Goal: Transaction & Acquisition: Obtain resource

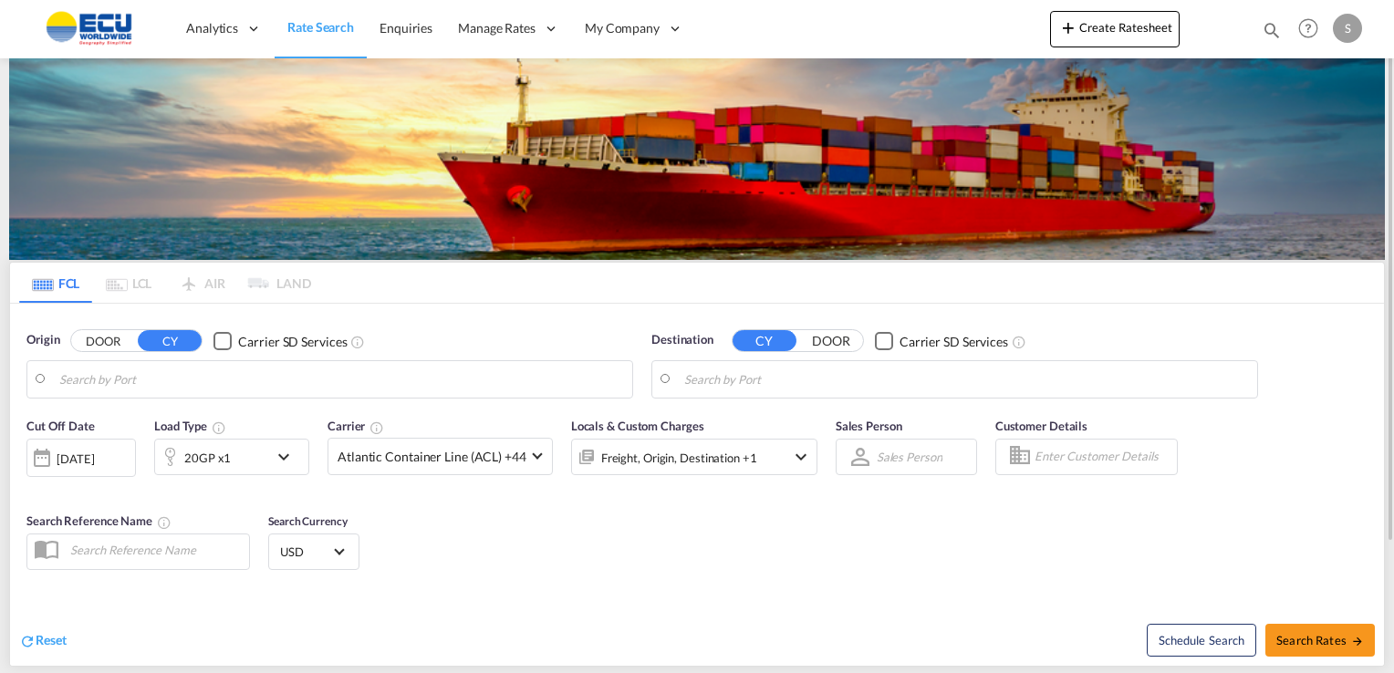
click at [220, 367] on input "Search by Port" at bounding box center [341, 379] width 564 height 27
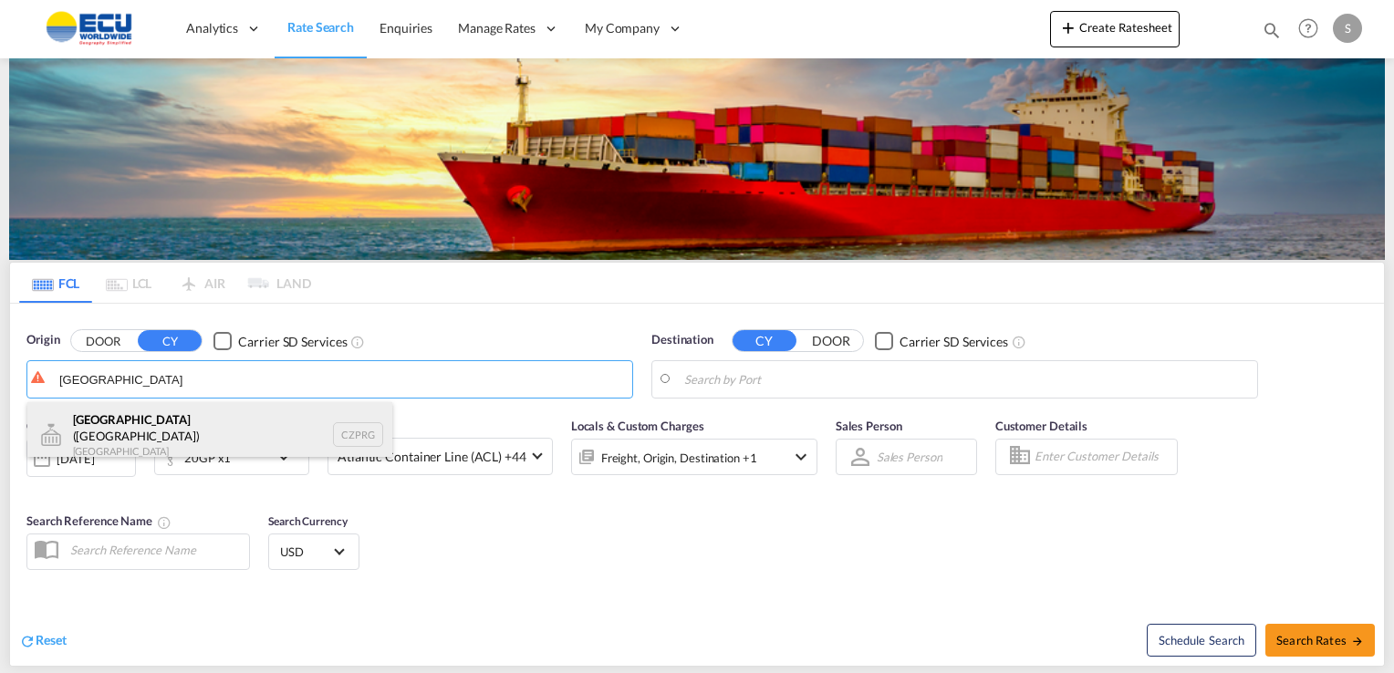
click at [149, 424] on div "[GEOGRAPHIC_DATA] ([GEOGRAPHIC_DATA]) [GEOGRAPHIC_DATA] CZPRG" at bounding box center [209, 435] width 365 height 66
type input "[GEOGRAPHIC_DATA] ([GEOGRAPHIC_DATA]), CZPRG"
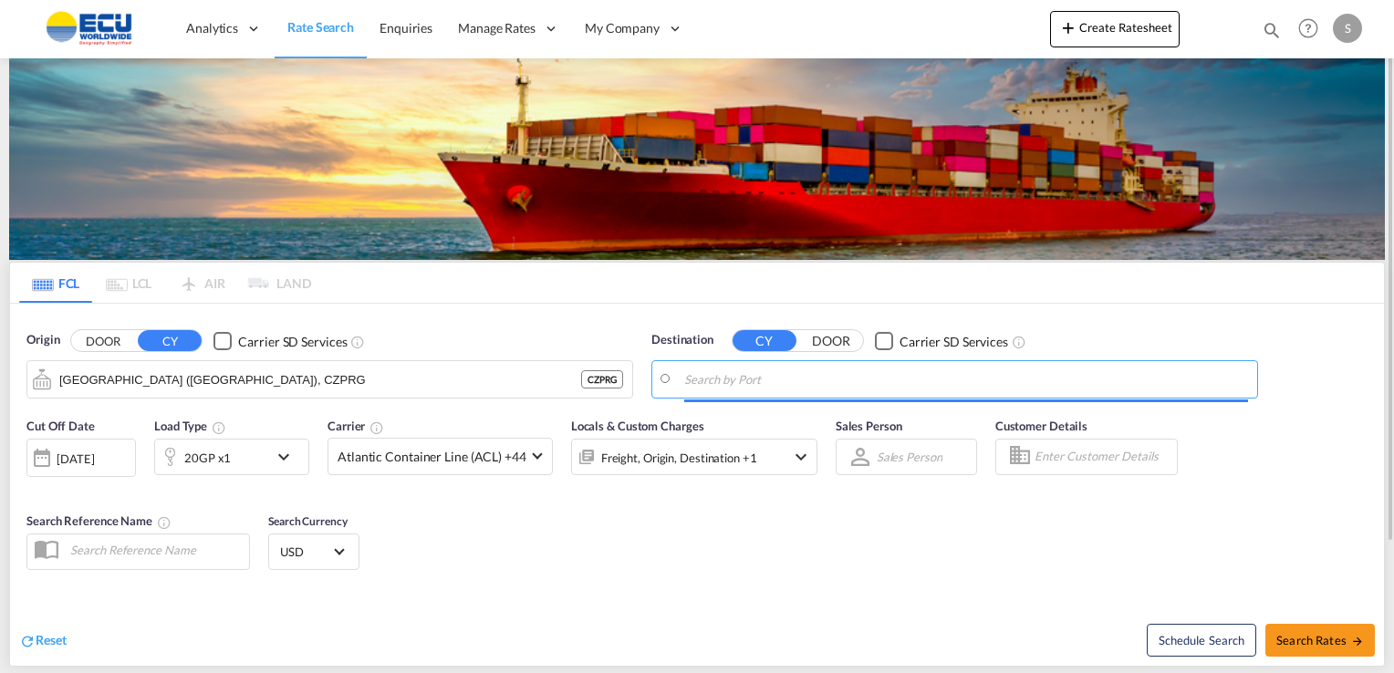
click at [770, 381] on input "Search by Port" at bounding box center [966, 379] width 564 height 27
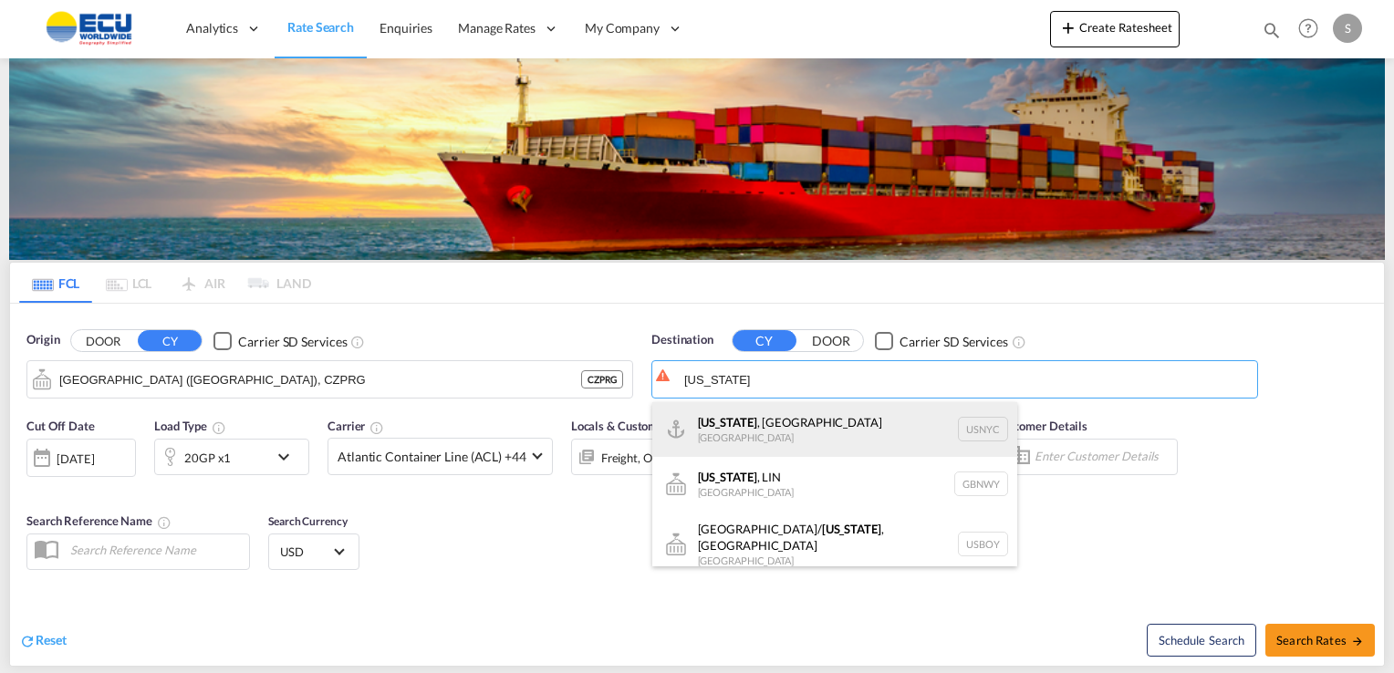
click at [765, 425] on div "[US_STATE] , [GEOGRAPHIC_DATA] [GEOGRAPHIC_DATA] USNYC" at bounding box center [834, 429] width 365 height 55
type input "[US_STATE], [GEOGRAPHIC_DATA], USNYC"
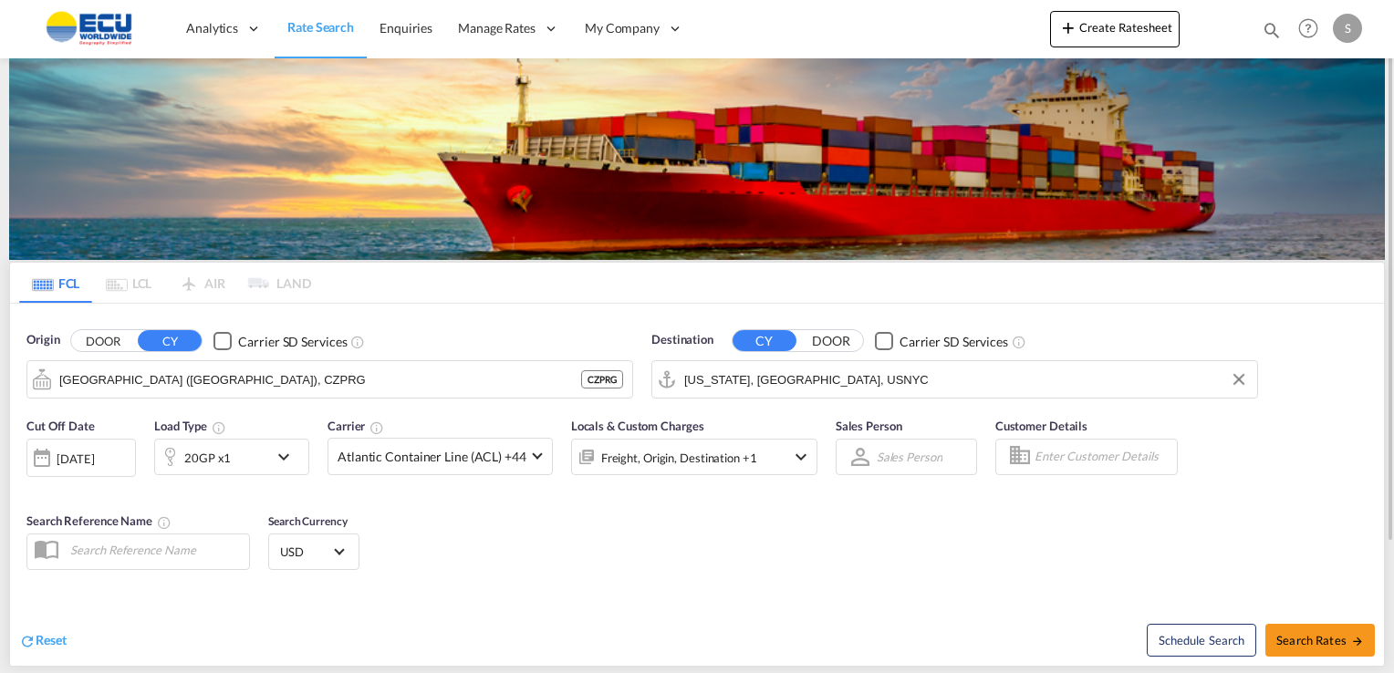
click at [284, 456] on md-icon "icon-chevron-down" at bounding box center [288, 457] width 31 height 22
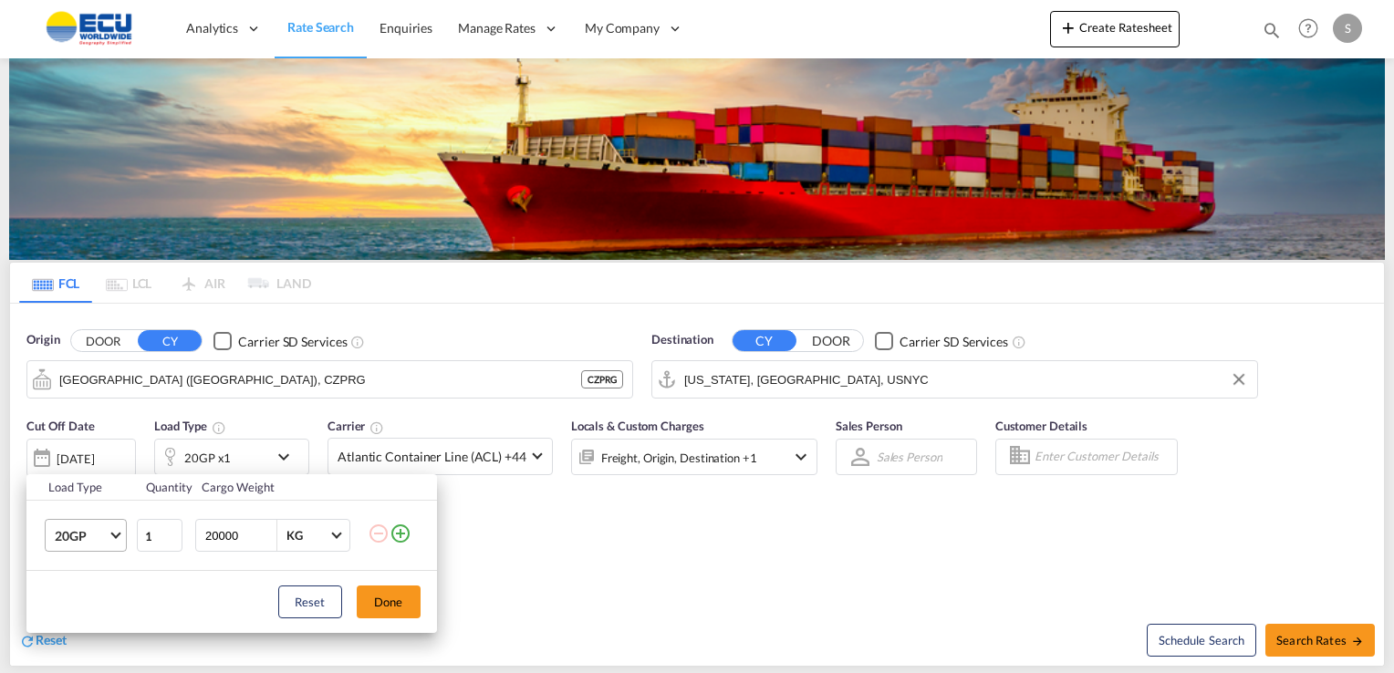
click at [120, 538] on md-select-value "20GP" at bounding box center [89, 535] width 73 height 31
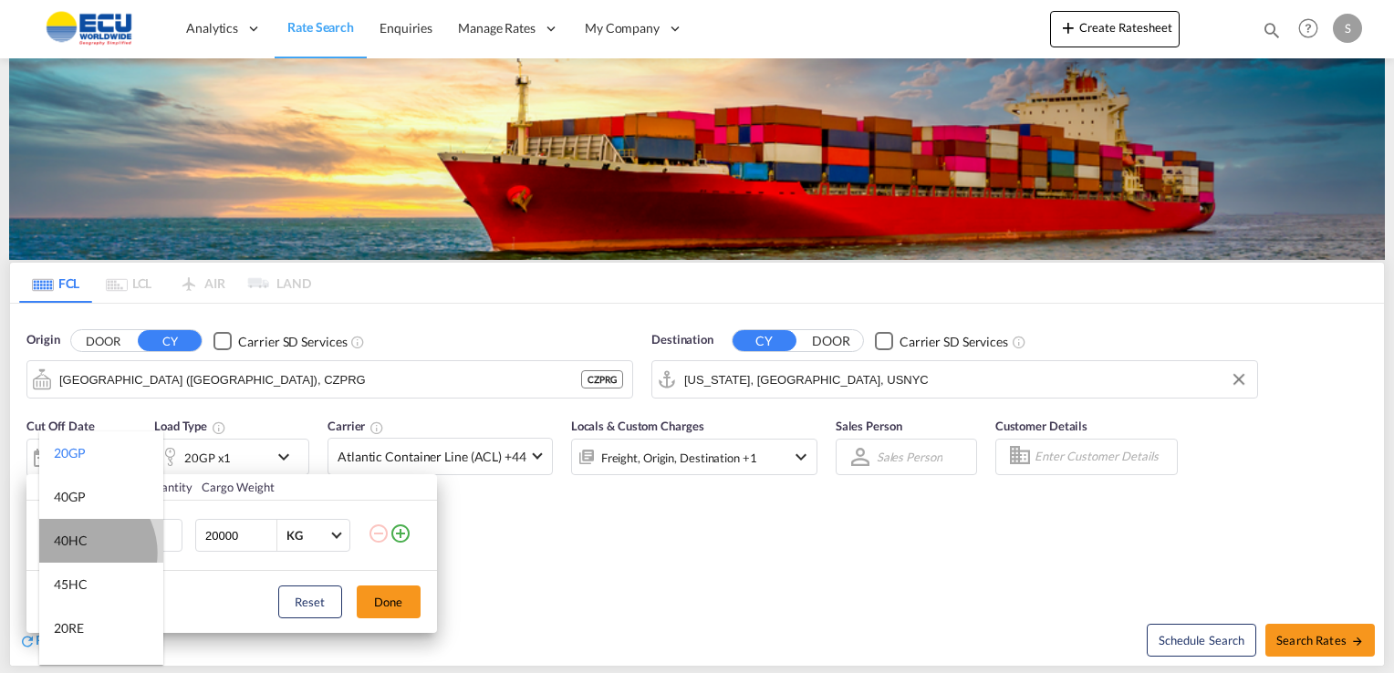
click at [78, 553] on md-option "40HC" at bounding box center [101, 541] width 124 height 44
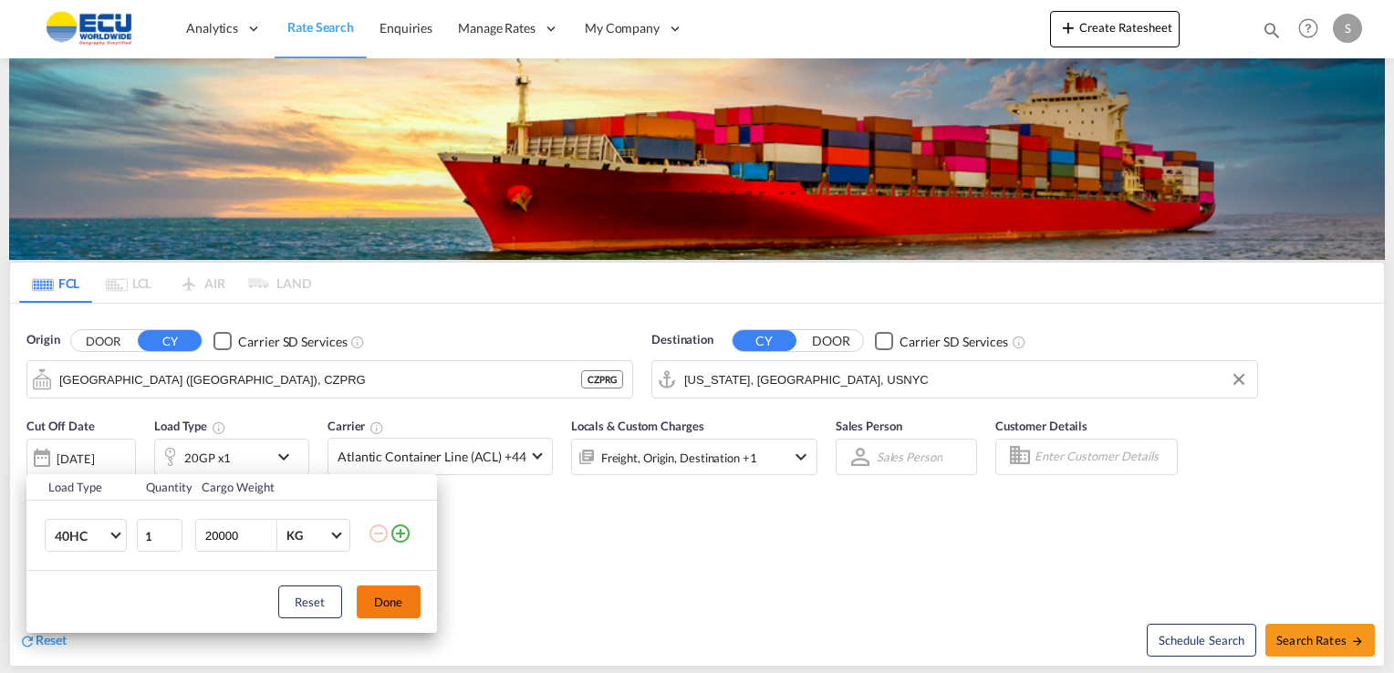
click at [390, 597] on button "Done" at bounding box center [389, 602] width 64 height 33
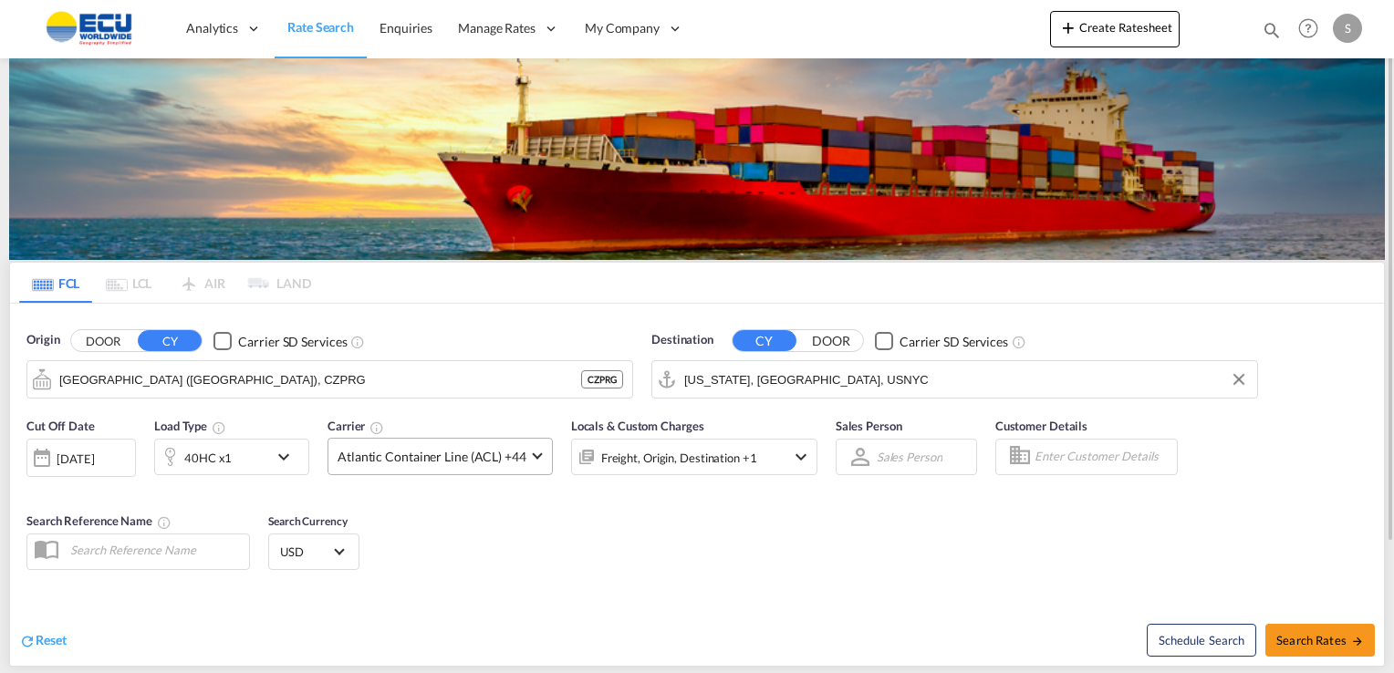
click at [525, 458] on md-select-value "Atlantic Container Line (ACL) +44" at bounding box center [439, 457] width 223 height 36
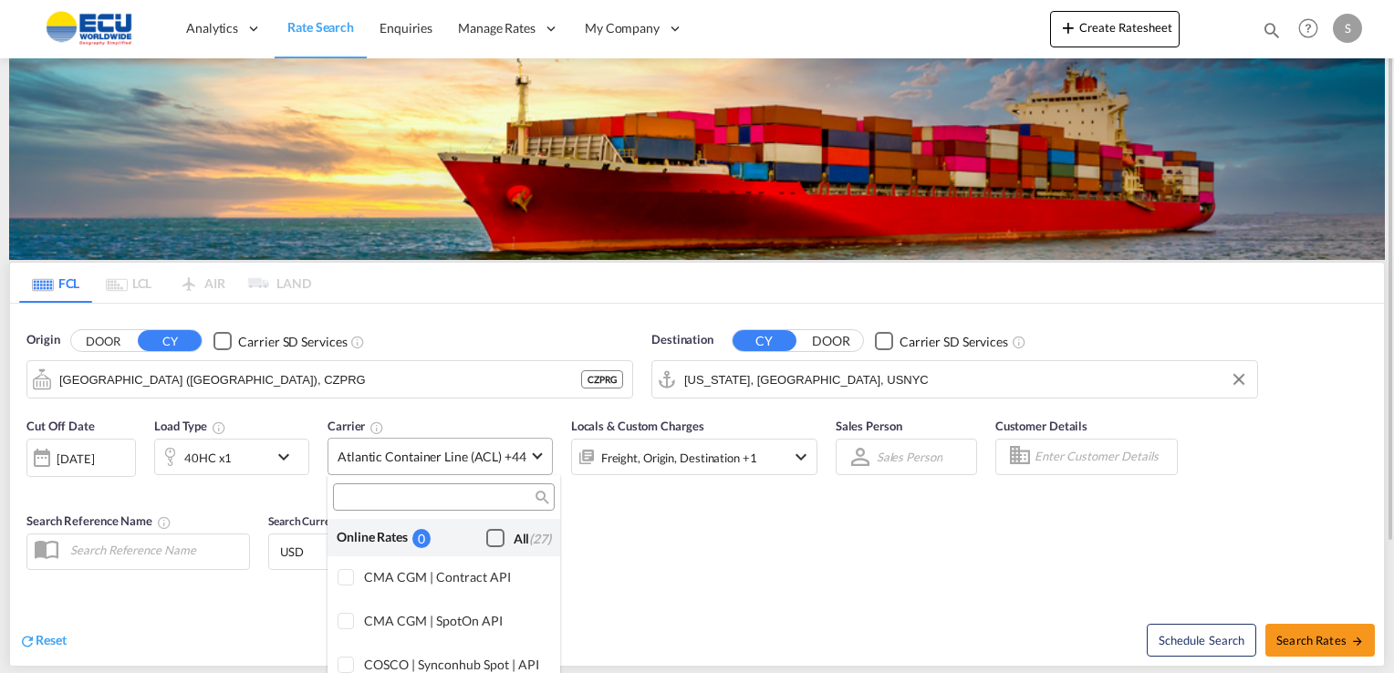
scroll to position [1157, 0]
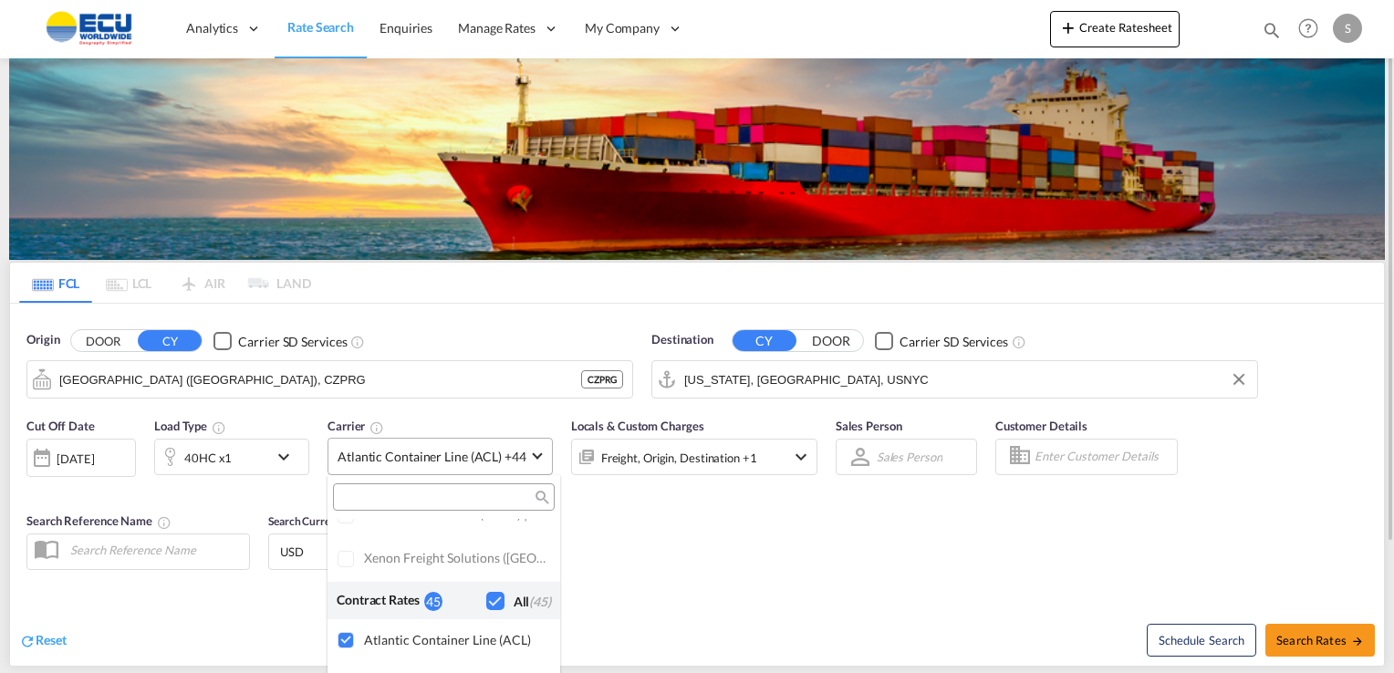
click at [525, 458] on md-backdrop at bounding box center [697, 336] width 1394 height 673
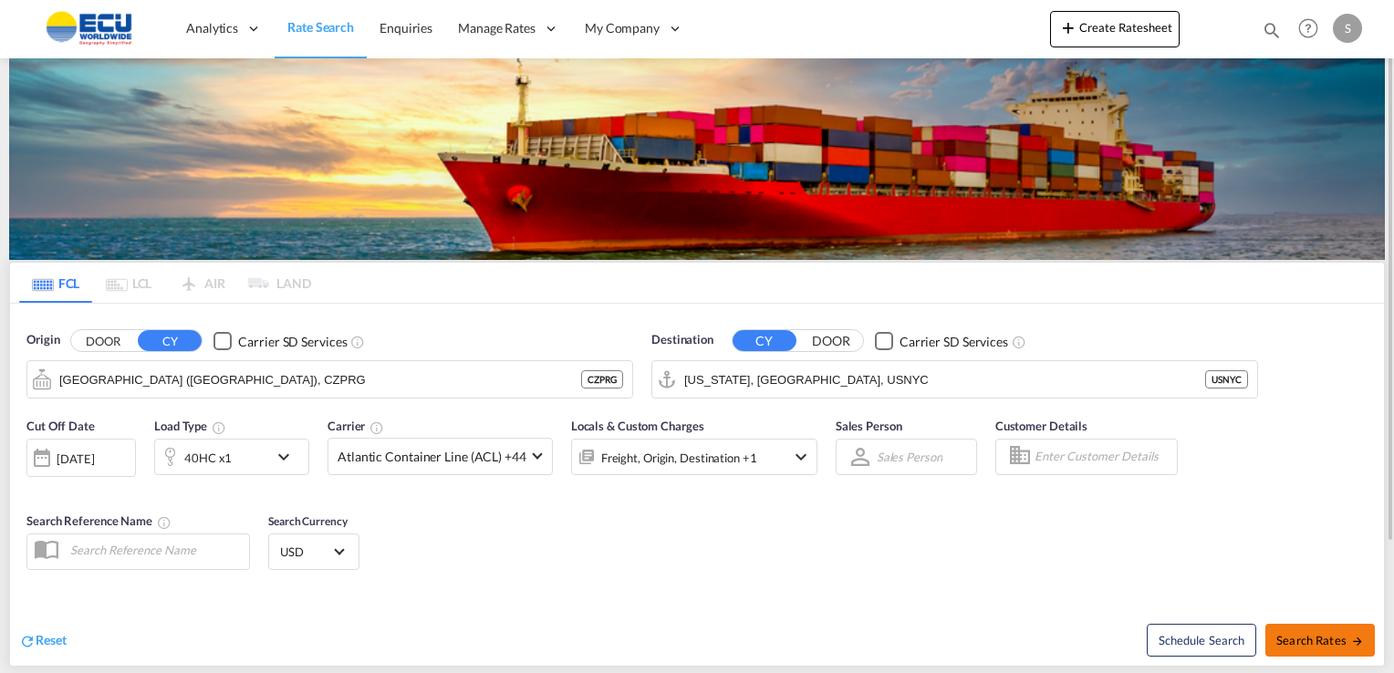
click at [1309, 636] on span "Search Rates" at bounding box center [1320, 640] width 88 height 15
type input "CZPRG to USNYC / [DATE]"
